Goal: Check status: Check status

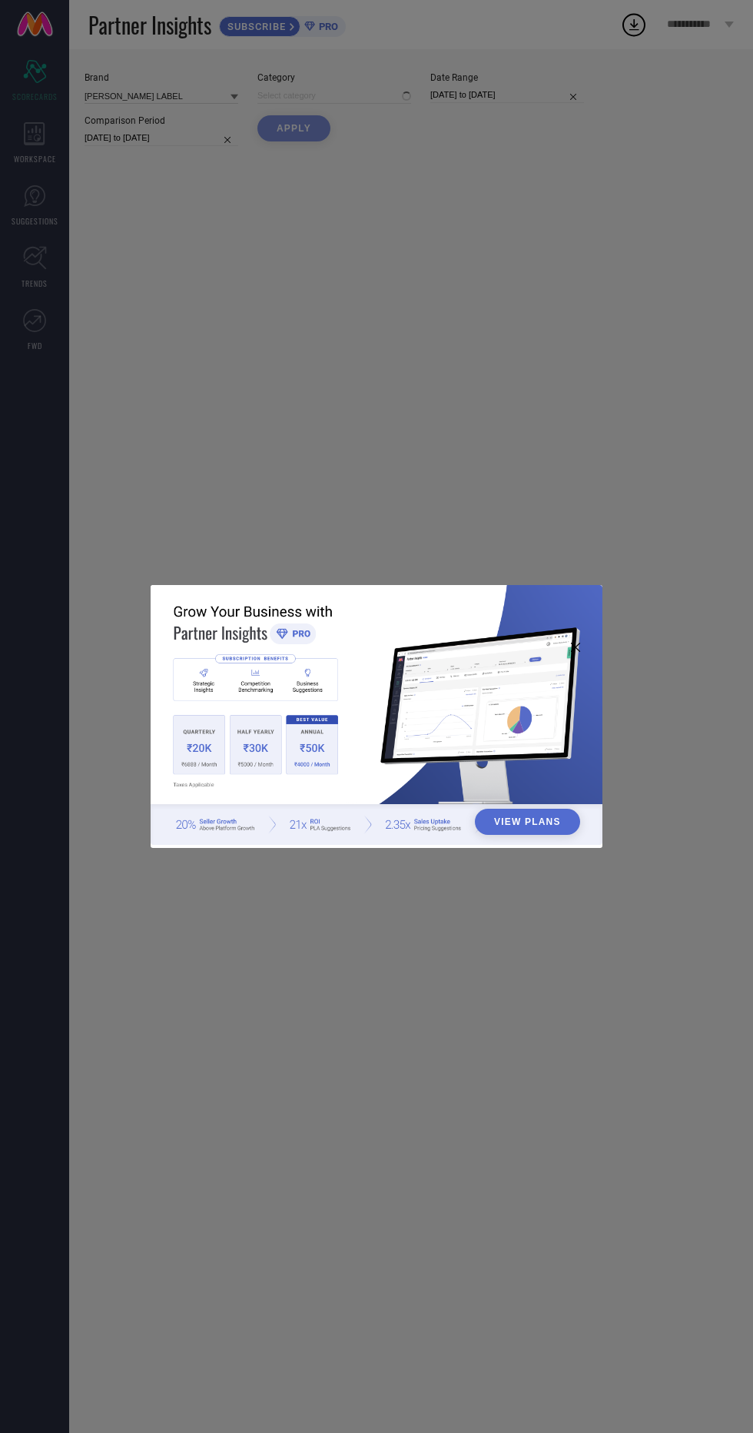
type input "All"
click at [575, 651] on icon at bounding box center [575, 647] width 9 height 9
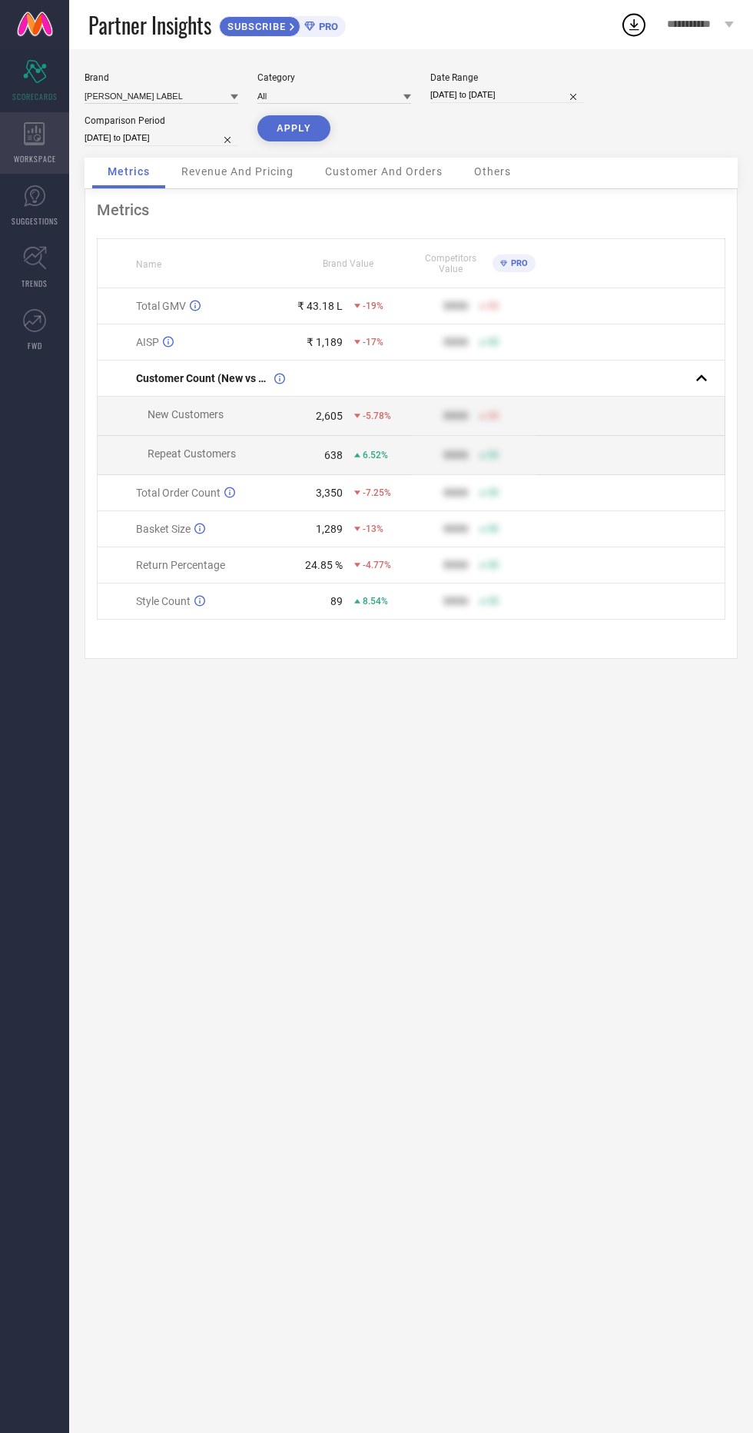
click at [15, 138] on div "WORKSPACE" at bounding box center [34, 142] width 69 height 61
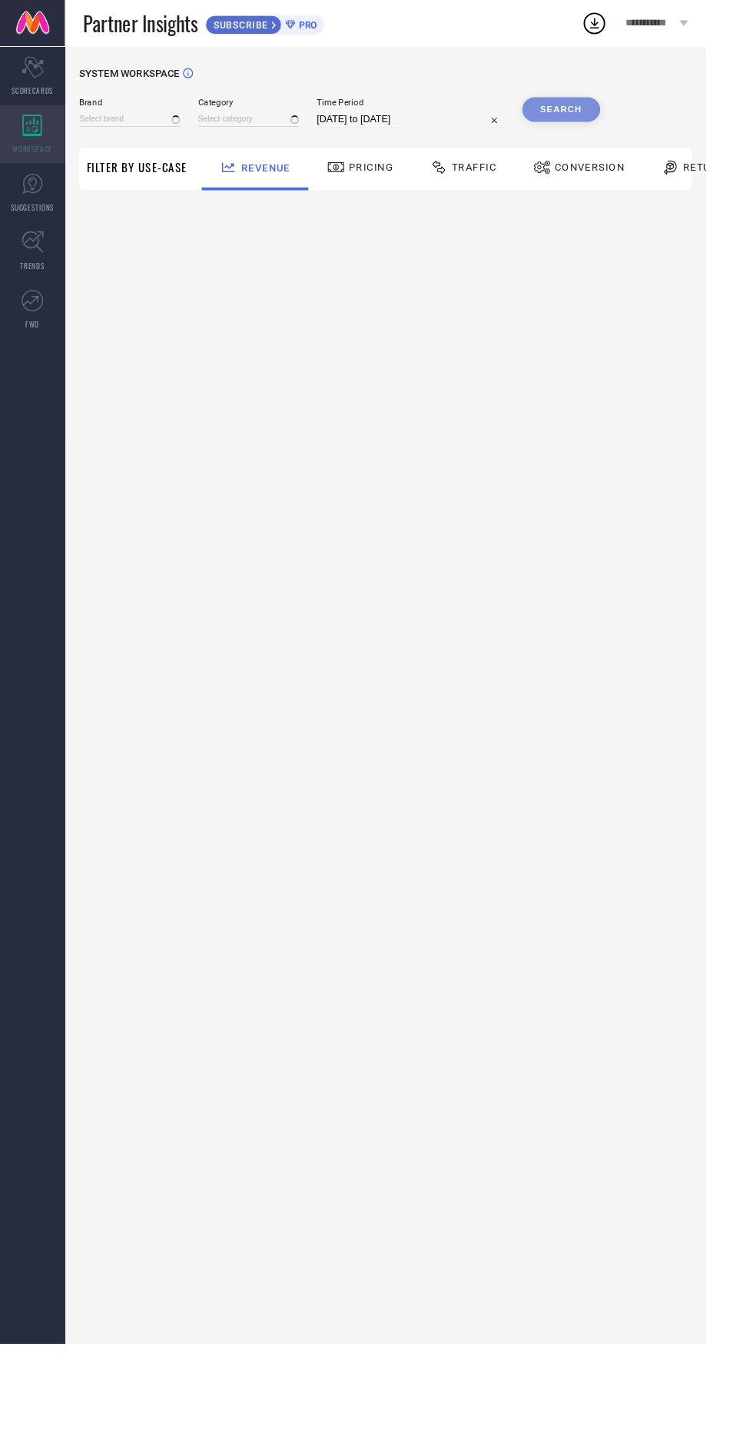
type input "[PERSON_NAME] LABEL"
type input "All"
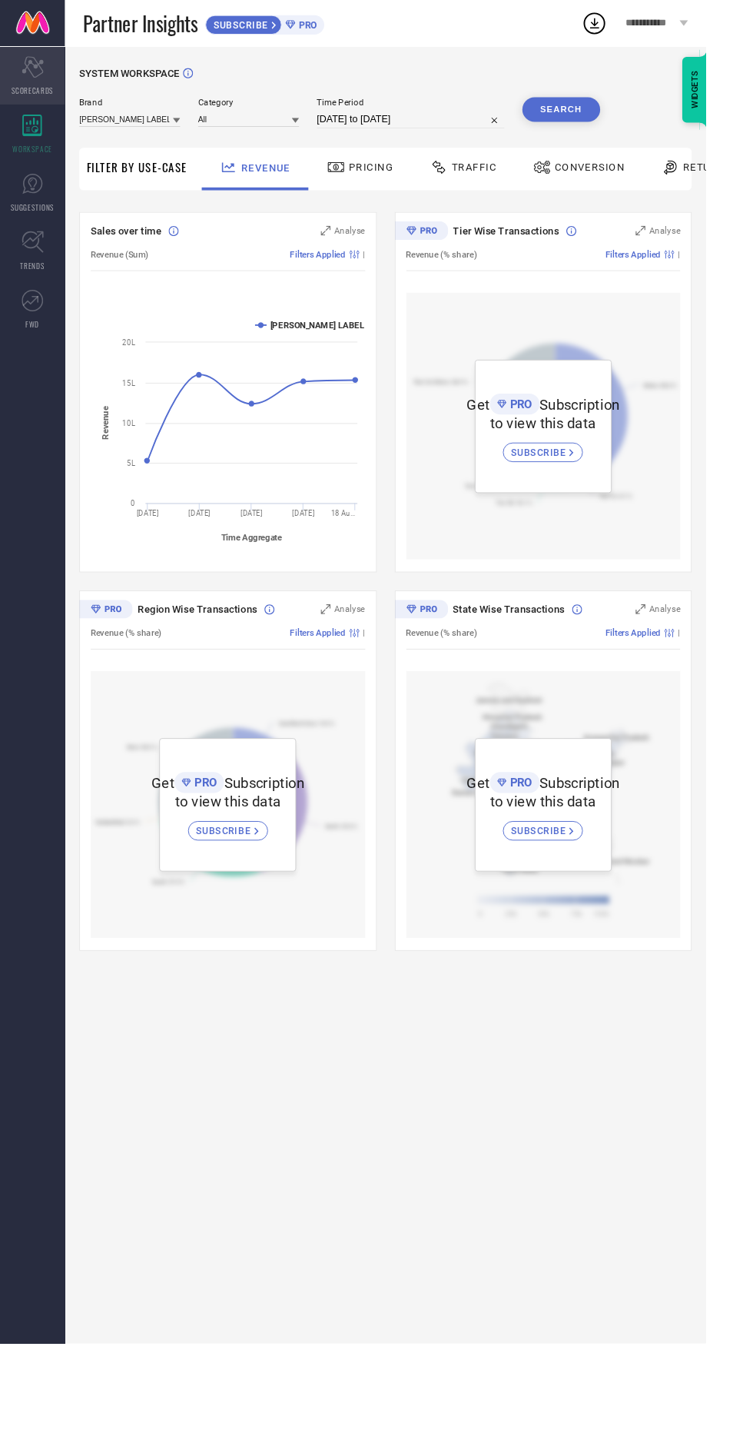
click at [39, 95] on span "SCORECARDS" at bounding box center [34, 97] width 45 height 12
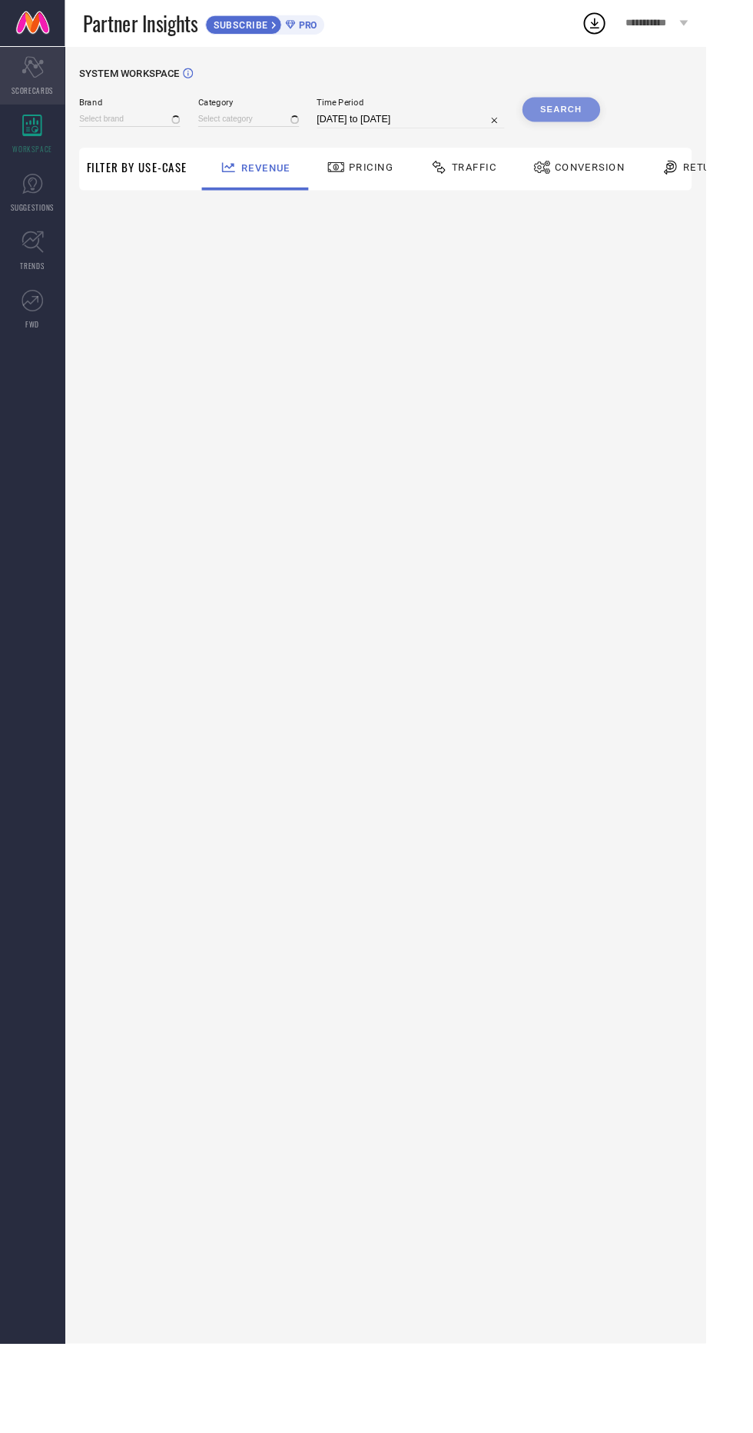
type input "[PERSON_NAME] LABEL"
type input "All"
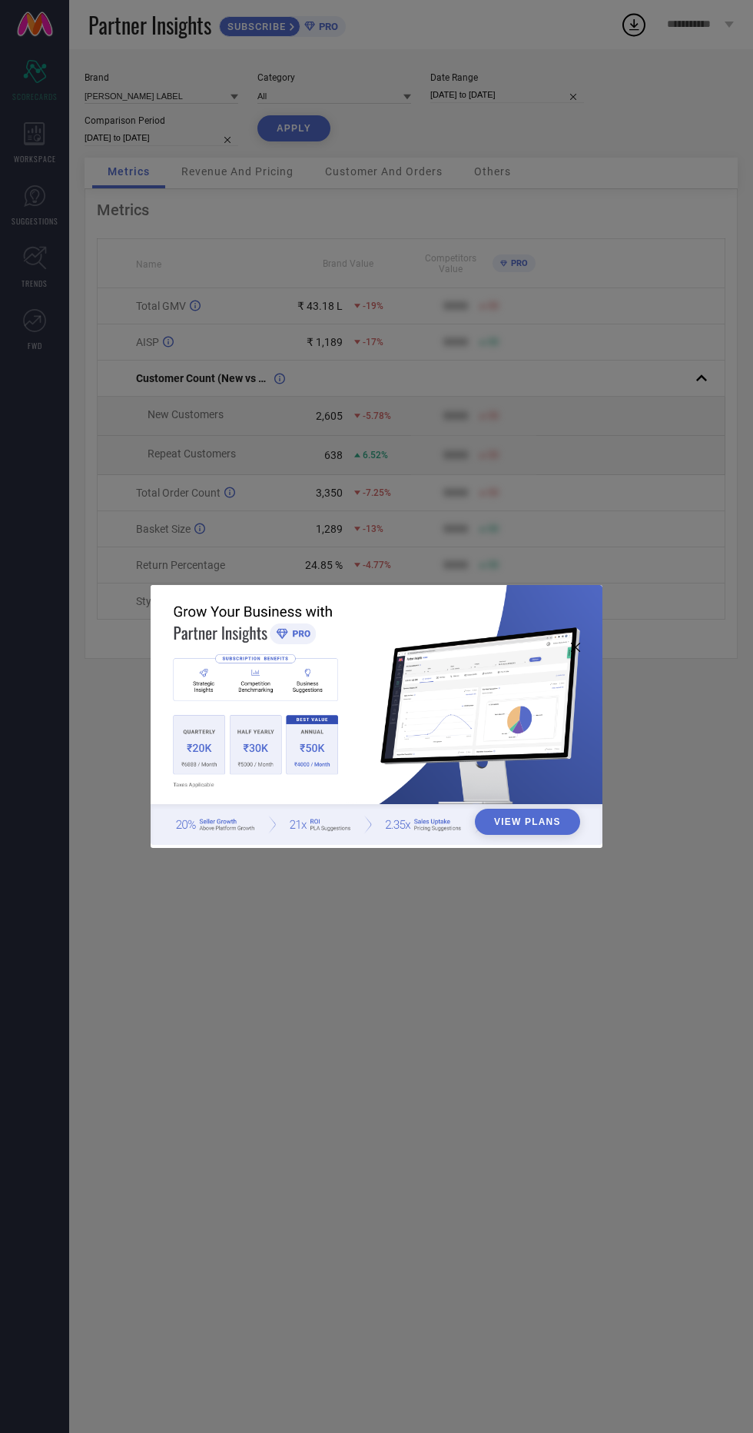
click at [558, 653] on img at bounding box center [377, 715] width 452 height 260
click at [573, 643] on img at bounding box center [377, 715] width 452 height 260
click at [562, 649] on img at bounding box center [377, 715] width 452 height 260
click at [578, 650] on icon at bounding box center [575, 647] width 9 height 9
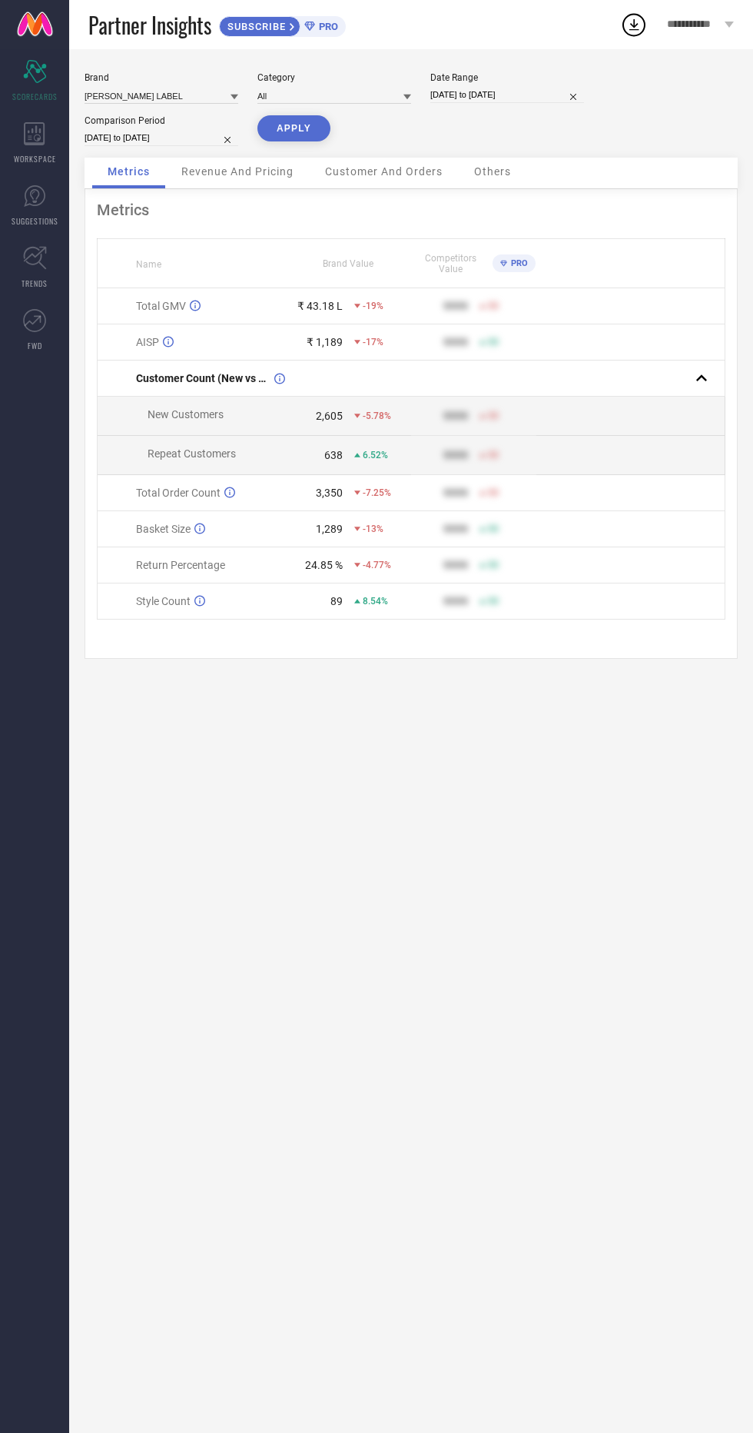
select select "5"
select select "2025"
select select "6"
select select "2025"
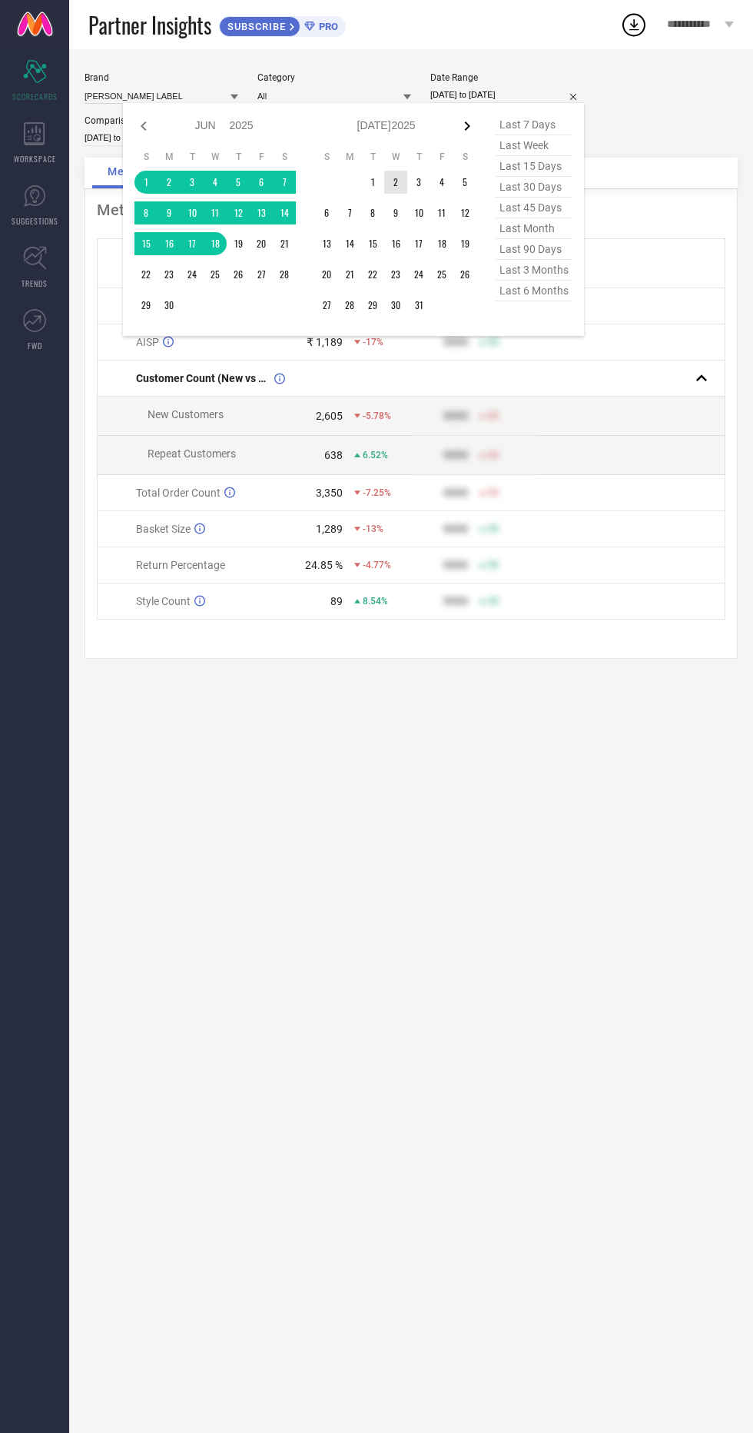
click at [458, 132] on icon at bounding box center [467, 126] width 18 height 18
select select "6"
select select "2025"
select select "7"
select select "2025"
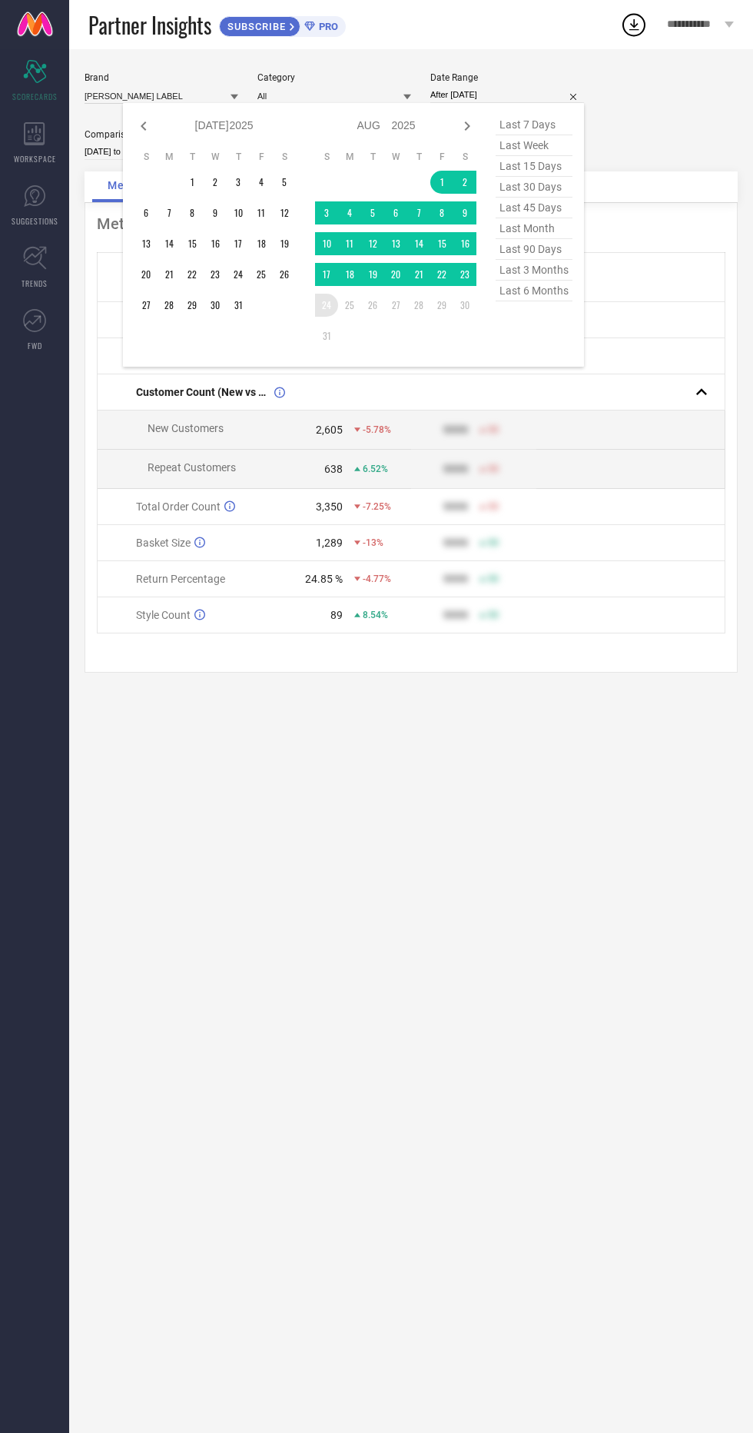
type input "[DATE] to [DATE]"
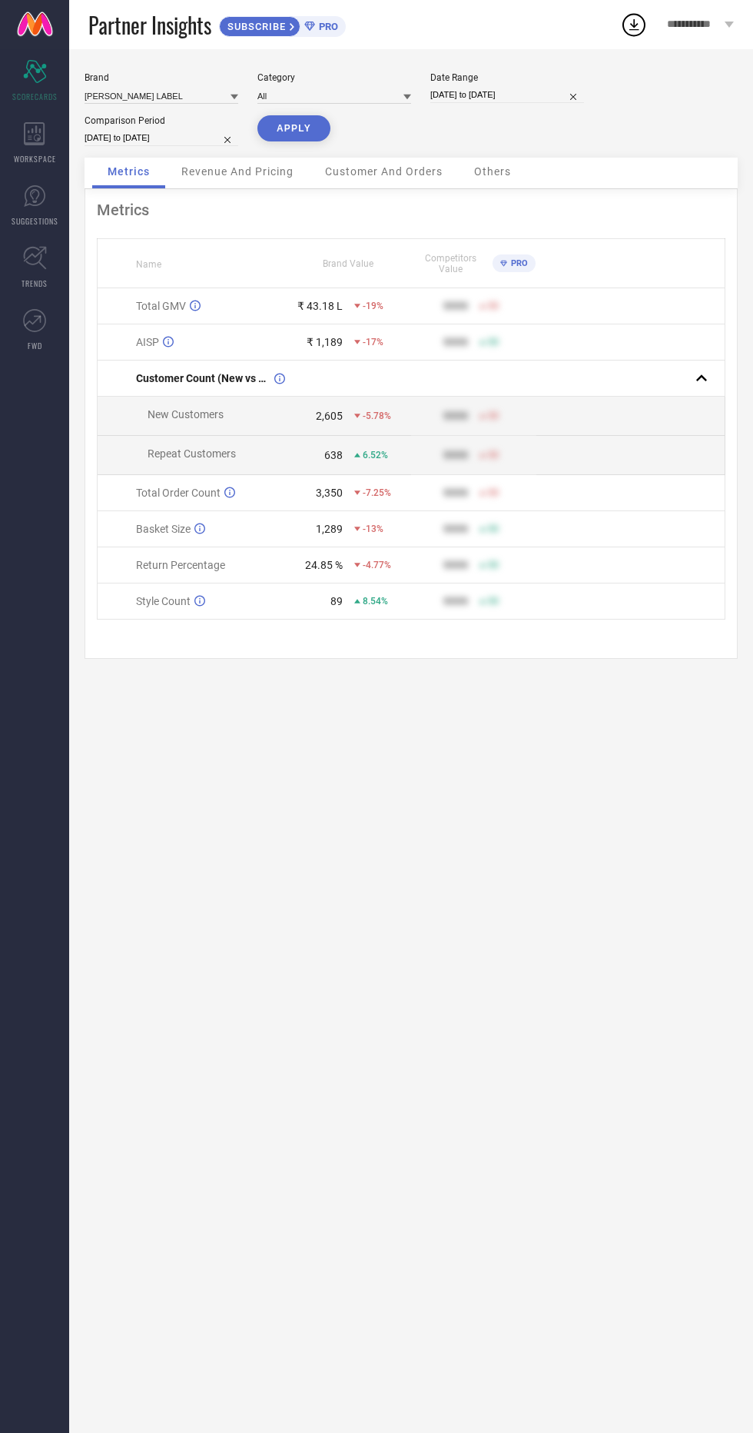
click at [318, 125] on button "APPLY" at bounding box center [294, 128] width 73 height 26
